Goal: Find contact information: Find contact information

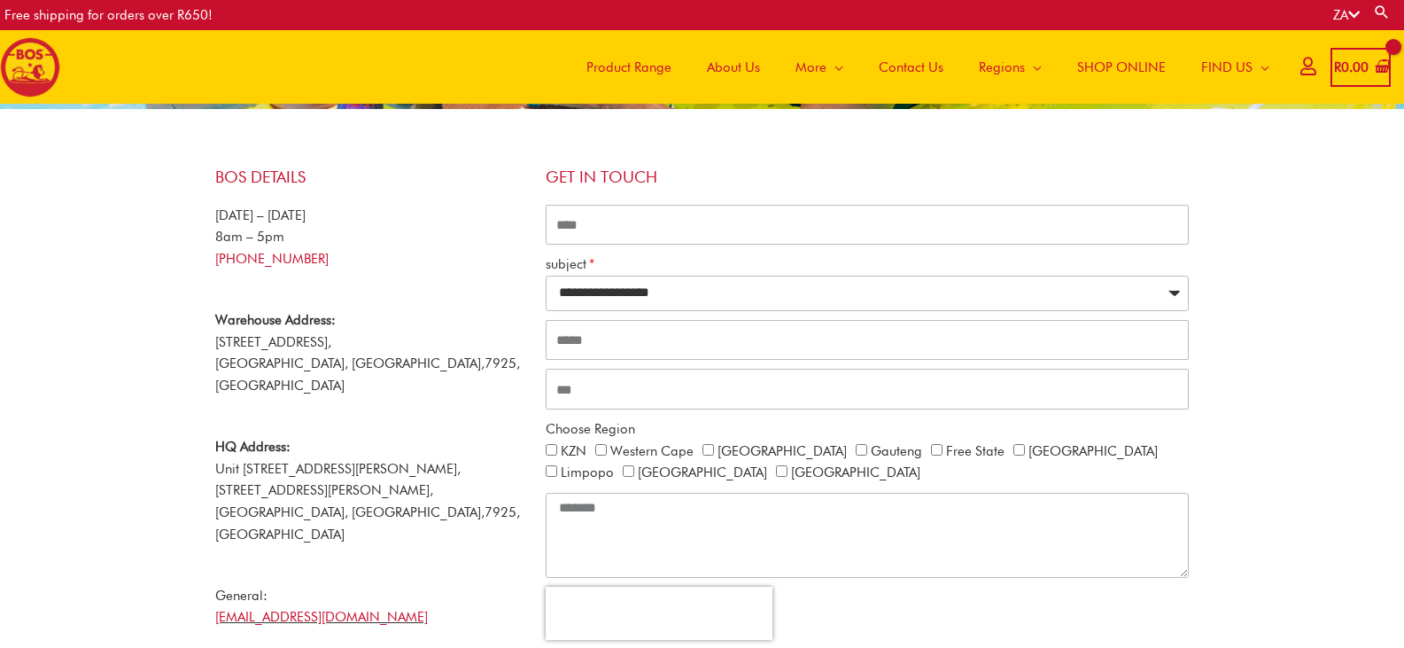
scroll to position [269, 0]
